Goal: Task Accomplishment & Management: Use online tool/utility

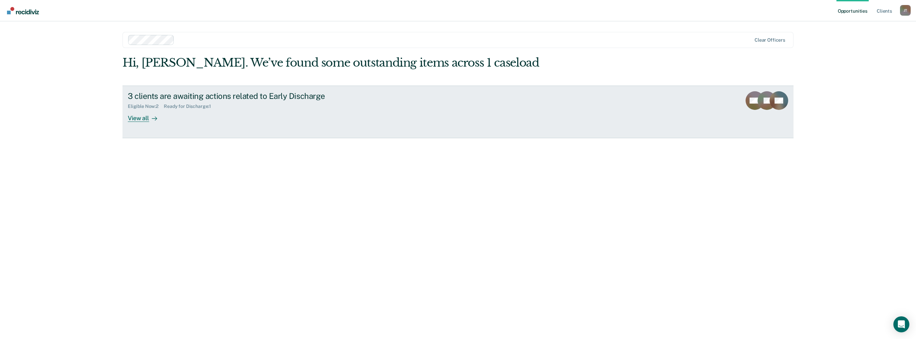
click at [145, 118] on div "View all" at bounding box center [146, 115] width 37 height 13
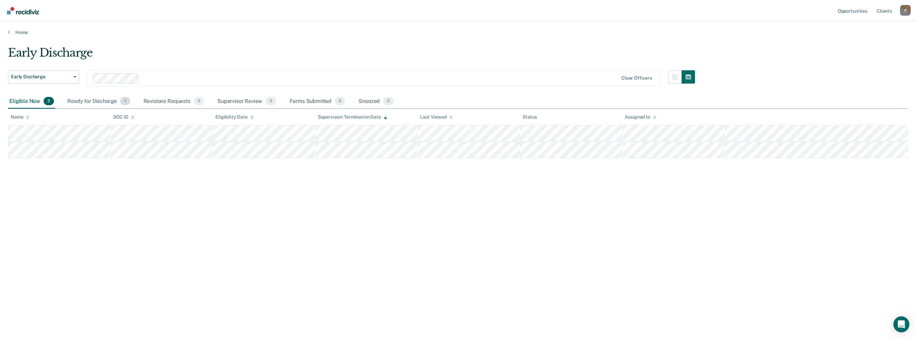
click at [103, 101] on div "Ready for Discharge 1" at bounding box center [98, 101] width 65 height 15
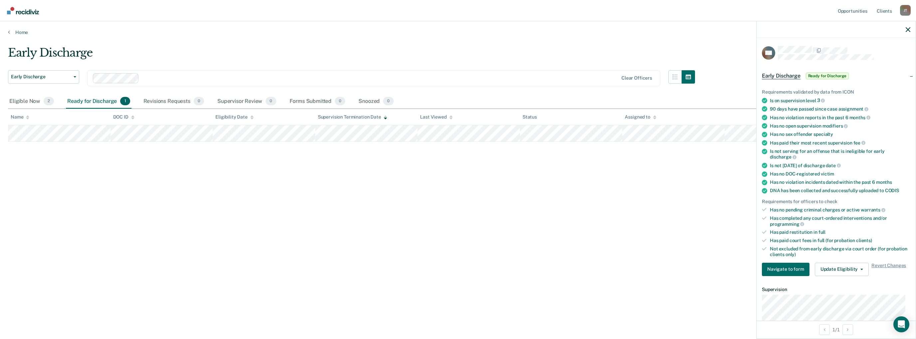
click at [104, 101] on div "Ready for Discharge 1" at bounding box center [98, 101] width 65 height 15
